Goal: Navigation & Orientation: Find specific page/section

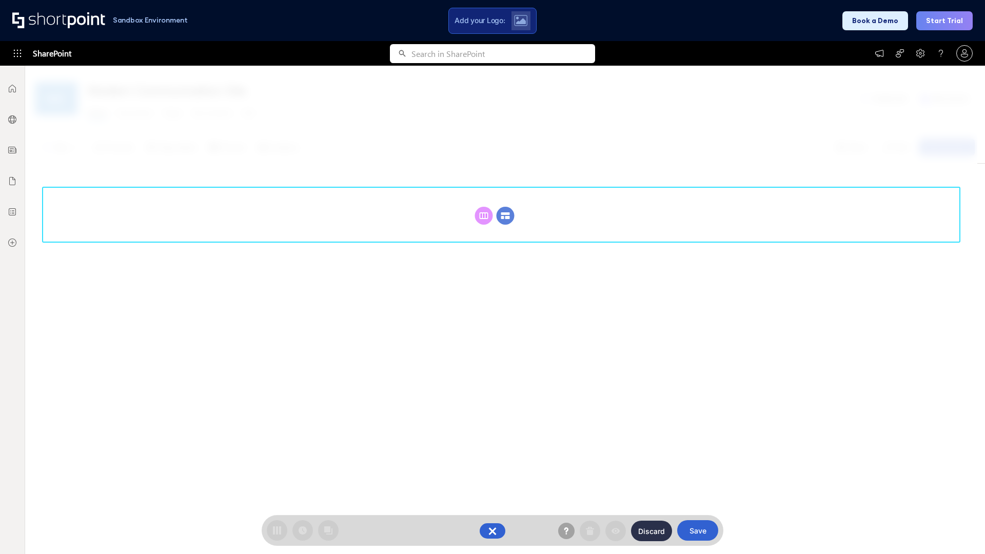
click at [506, 207] on circle at bounding box center [506, 216] width 18 height 18
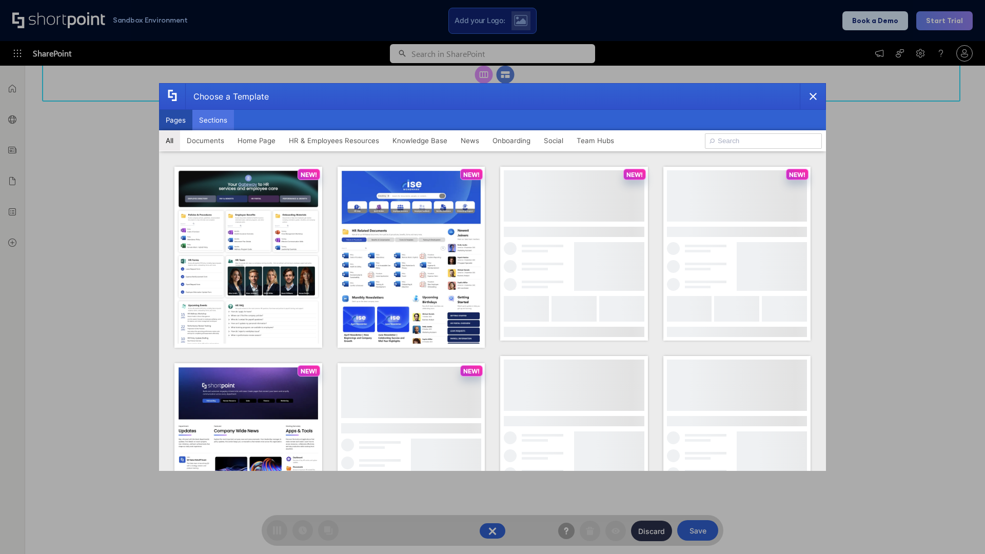
click at [213, 120] on button "Sections" at bounding box center [213, 120] width 42 height 21
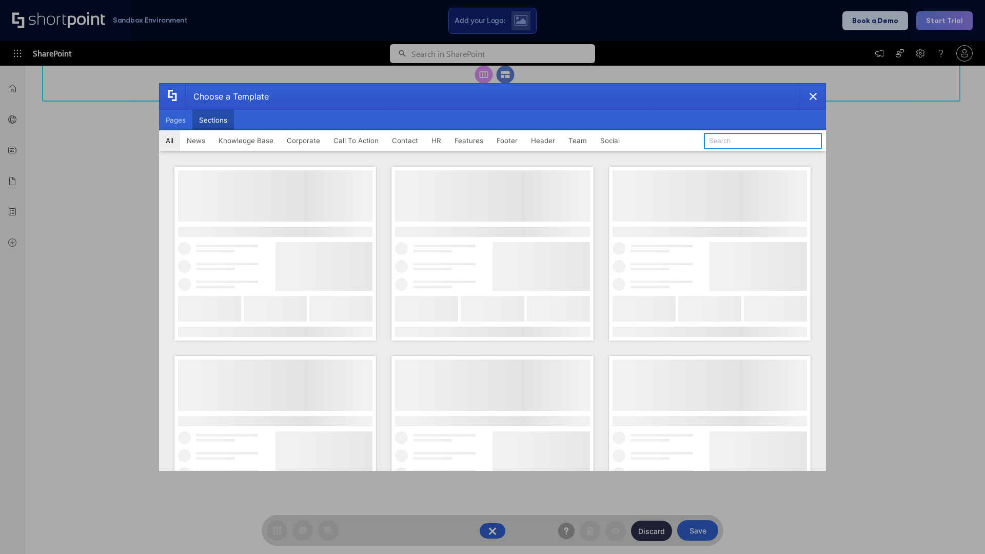
type input "Articles 2"
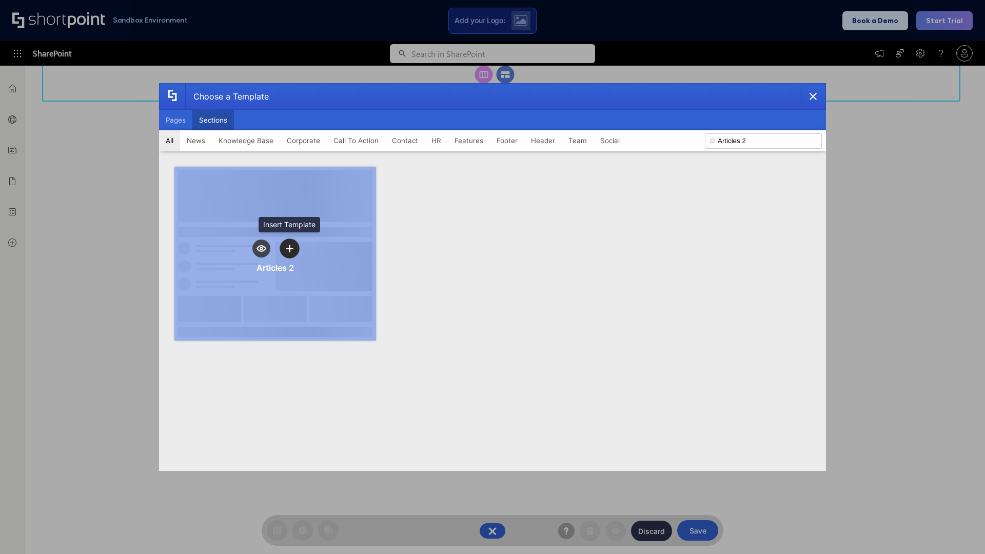
click at [289, 248] on icon "template selector" at bounding box center [289, 248] width 7 height 7
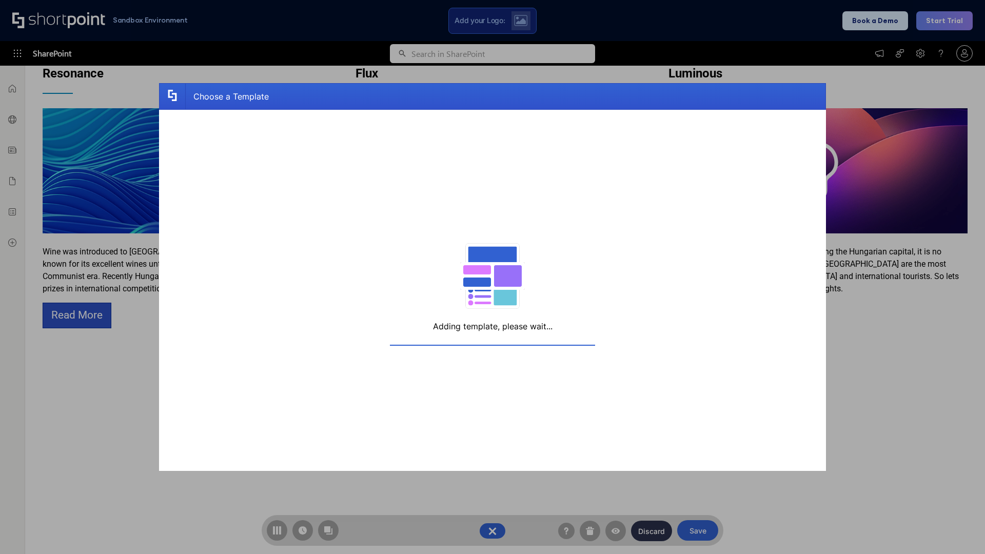
scroll to position [164, 0]
